Goal: Task Accomplishment & Management: Complete application form

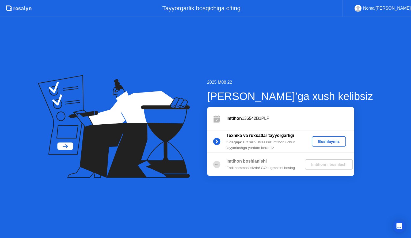
click at [330, 139] on div "Boshlaymiz" at bounding box center [329, 141] width 30 height 4
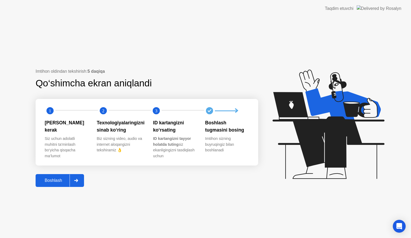
click at [66, 183] on div "Boshlash" at bounding box center [53, 180] width 32 height 5
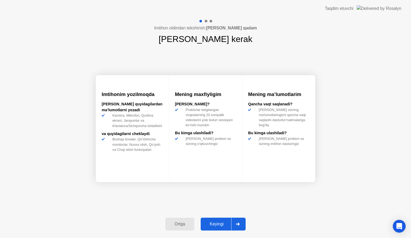
click at [218, 224] on div "Keyingi" at bounding box center [216, 224] width 29 height 5
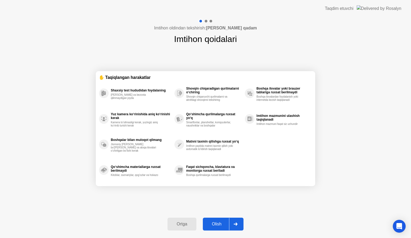
click at [218, 224] on div "Olish" at bounding box center [217, 224] width 25 height 5
select select "**********"
select select "*******"
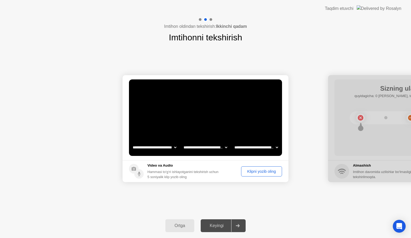
click at [253, 172] on div "Klipni yozib oling" at bounding box center [261, 171] width 37 height 4
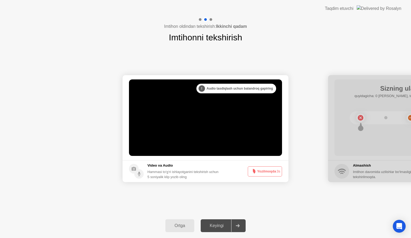
click at [253, 172] on circle at bounding box center [253, 171] width 3 height 3
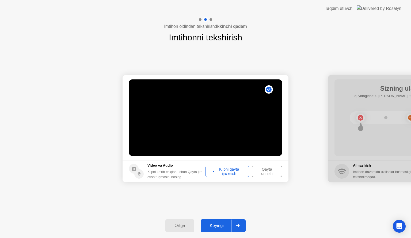
click at [225, 171] on div "Klipni qayta ijro etish" at bounding box center [227, 171] width 40 height 9
click at [213, 171] on div "Klipni qayta ijro etish" at bounding box center [227, 171] width 40 height 9
click at [274, 170] on div "Qayta urinish" at bounding box center [267, 171] width 27 height 9
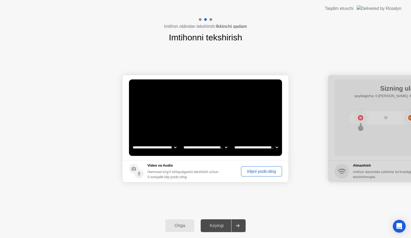
click at [272, 169] on div "Klipni yozib oling" at bounding box center [261, 171] width 37 height 4
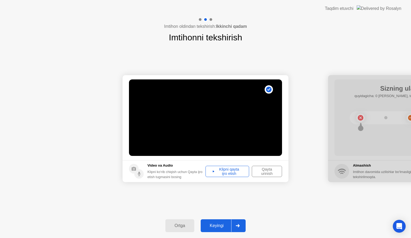
click at [220, 228] on div "Keyingi" at bounding box center [216, 226] width 29 height 5
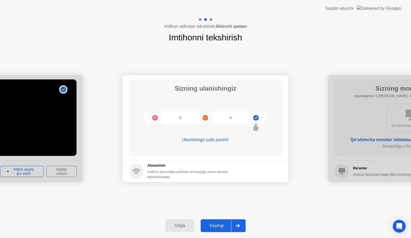
click at [220, 228] on div "Keyingi" at bounding box center [216, 226] width 29 height 5
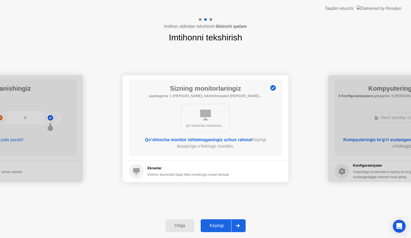
click at [220, 228] on div "Keyingi" at bounding box center [216, 226] width 29 height 5
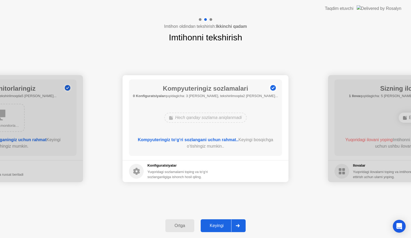
click at [220, 228] on div "Keyingi" at bounding box center [216, 226] width 29 height 5
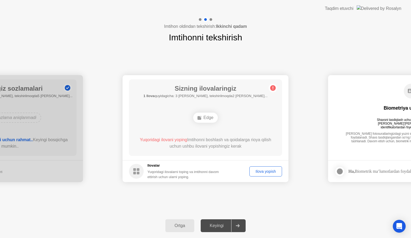
click at [267, 173] on div "Ilova yopish" at bounding box center [265, 171] width 29 height 4
click at [297, 238] on div at bounding box center [205, 238] width 411 height 0
click at [241, 238] on div at bounding box center [205, 238] width 411 height 0
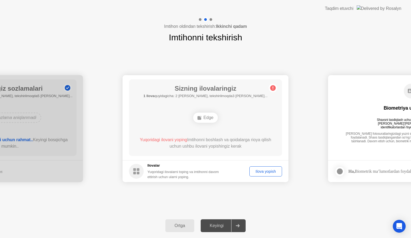
click at [256, 170] on div "Ilova yopish" at bounding box center [265, 171] width 29 height 4
click at [252, 169] on div "Ilova yopish" at bounding box center [265, 171] width 29 height 4
click at [216, 224] on div "Keyingi" at bounding box center [216, 226] width 29 height 5
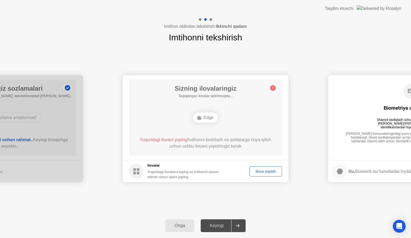
click at [176, 224] on div "Ortga" at bounding box center [180, 226] width 26 height 5
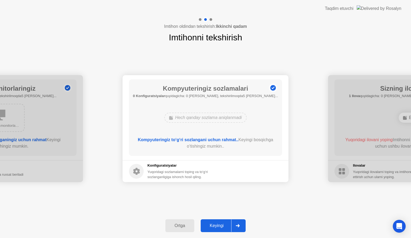
click at [176, 224] on div "Ortga" at bounding box center [180, 226] width 26 height 5
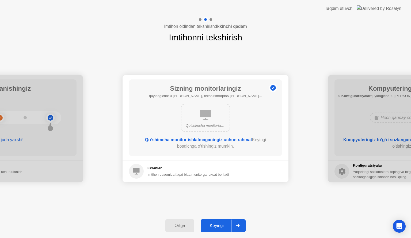
click at [176, 224] on div "Ortga" at bounding box center [180, 226] width 26 height 5
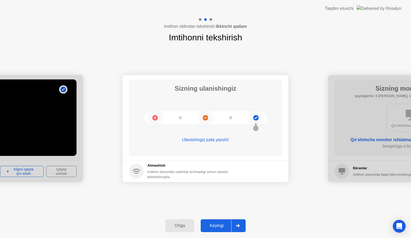
click at [176, 224] on div "Ortga" at bounding box center [180, 226] width 26 height 5
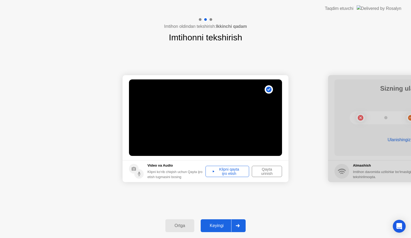
click at [176, 224] on div "Ortga" at bounding box center [180, 226] width 26 height 5
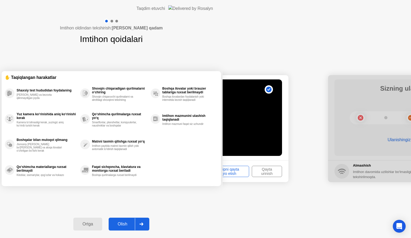
click at [101, 224] on div "Ortga" at bounding box center [88, 224] width 26 height 5
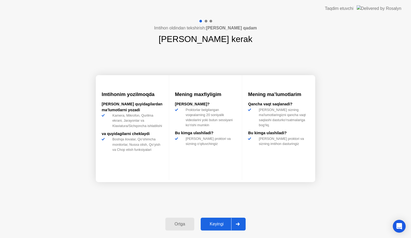
click at [176, 224] on div "Ortga" at bounding box center [180, 224] width 26 height 5
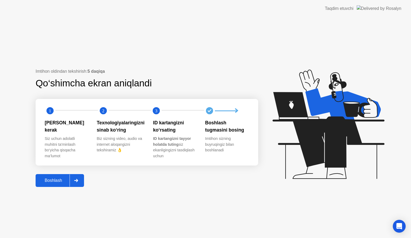
click at [74, 184] on div at bounding box center [76, 181] width 13 height 12
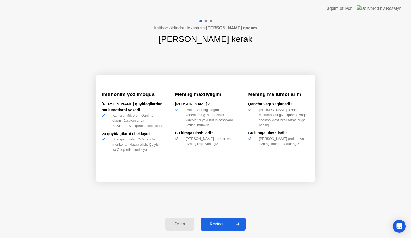
click at [174, 224] on div "Ortga" at bounding box center [180, 224] width 26 height 5
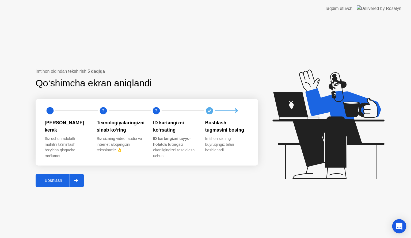
click at [394, 228] on div "Open Intercom Messenger" at bounding box center [399, 227] width 14 height 14
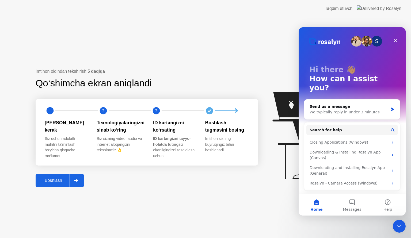
click at [279, 202] on div "Imtihon oldindan tekshirish: 5 daqiqa Qo‘shimcha ekran aniqlandi 1 2 3 [PERSON_…" at bounding box center [205, 127] width 411 height 221
click at [395, 39] on icon "Close" at bounding box center [396, 41] width 4 height 4
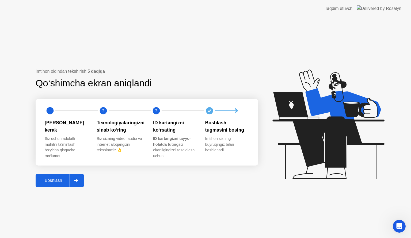
click at [76, 183] on div at bounding box center [76, 181] width 13 height 12
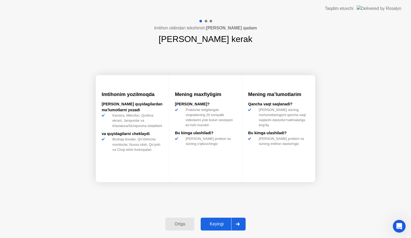
click at [176, 227] on div "Ortga" at bounding box center [180, 224] width 26 height 5
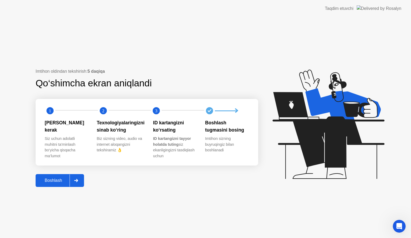
click at [74, 179] on div at bounding box center [76, 181] width 13 height 12
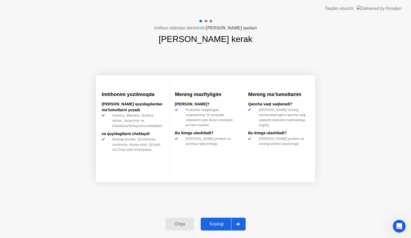
click at [205, 223] on div "Keyingi" at bounding box center [216, 224] width 29 height 5
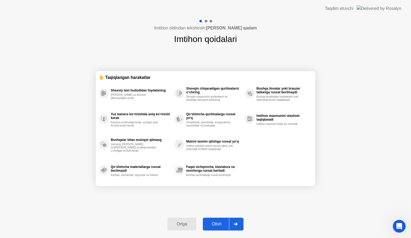
click at [213, 223] on div "Olish" at bounding box center [217, 224] width 25 height 5
select select "**********"
select select "*******"
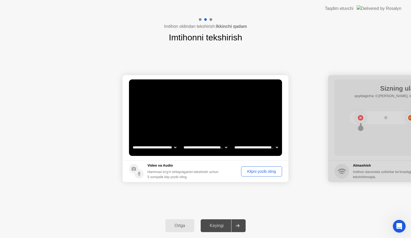
click at [252, 170] on div "Klipni yozib oling" at bounding box center [261, 171] width 37 height 4
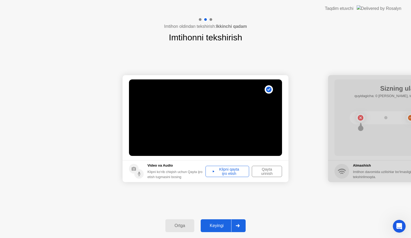
click at [232, 169] on div "Klipni qayta ijro etish" at bounding box center [227, 171] width 40 height 9
click at [269, 168] on div "Qayta urinish" at bounding box center [267, 171] width 27 height 9
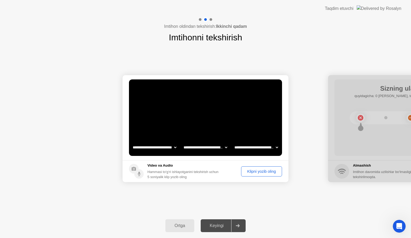
click at [269, 168] on button "Klipni yozib oling" at bounding box center [261, 172] width 41 height 10
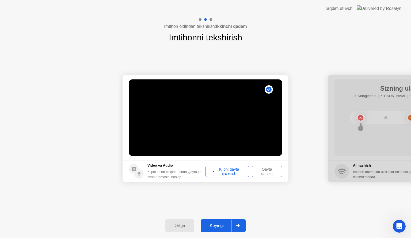
click at [230, 167] on div "Klipni qayta ijro etish" at bounding box center [227, 171] width 40 height 9
click at [215, 227] on div "Keyingi" at bounding box center [216, 226] width 29 height 5
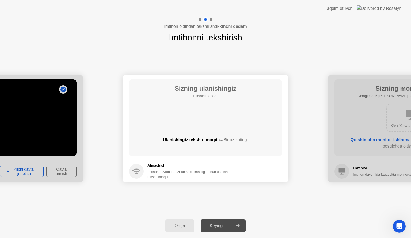
click at [215, 227] on div "Keyingi" at bounding box center [216, 226] width 29 height 5
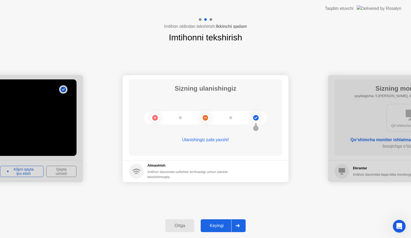
click at [222, 226] on div "Keyingi" at bounding box center [216, 226] width 29 height 5
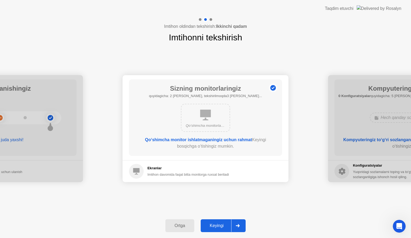
click at [222, 226] on div "Keyingi" at bounding box center [216, 226] width 29 height 5
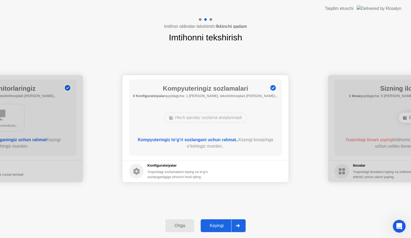
click at [222, 226] on div "Keyingi" at bounding box center [216, 226] width 29 height 5
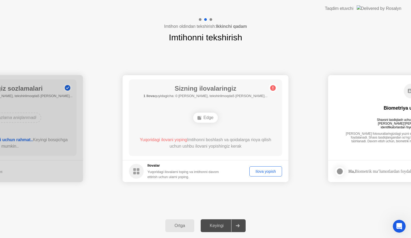
click at [222, 226] on div "Keyingi" at bounding box center [216, 226] width 29 height 5
click at [211, 118] on div "Edge" at bounding box center [205, 118] width 24 height 10
click at [265, 170] on div "Ilova yopish" at bounding box center [265, 171] width 29 height 4
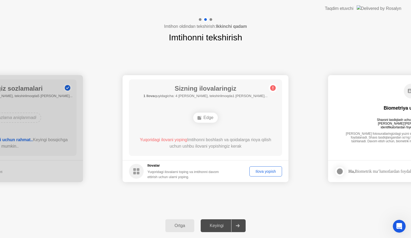
click at [259, 169] on div "Ilova yopish" at bounding box center [265, 171] width 29 height 4
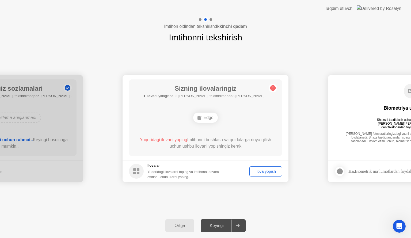
click at [183, 142] on span "Yuqoridagi ilovani yoping" at bounding box center [163, 140] width 47 height 5
click at [186, 139] on span "Yuqoridagi ilovani yoping" at bounding box center [163, 140] width 47 height 5
click at [264, 171] on div "Ilova yopish" at bounding box center [265, 171] width 29 height 4
click at [179, 226] on div "Ortga" at bounding box center [180, 226] width 26 height 5
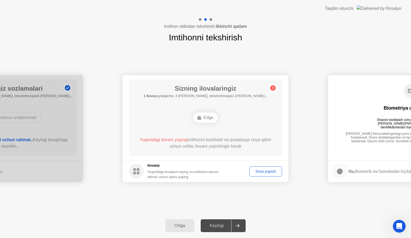
click at [179, 226] on div "Ortga" at bounding box center [180, 226] width 26 height 5
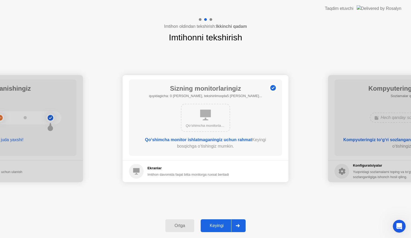
click at [179, 226] on div "Ortga" at bounding box center [180, 226] width 26 height 5
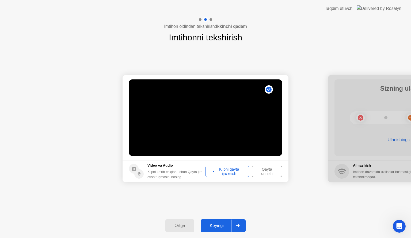
click at [179, 226] on div "Ortga" at bounding box center [180, 226] width 26 height 5
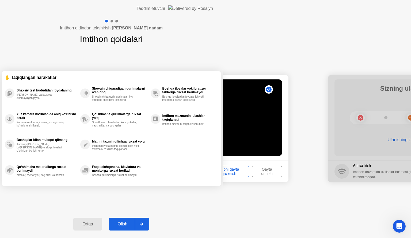
click at [101, 226] on div "Ortga" at bounding box center [88, 224] width 26 height 5
